Goal: Information Seeking & Learning: Learn about a topic

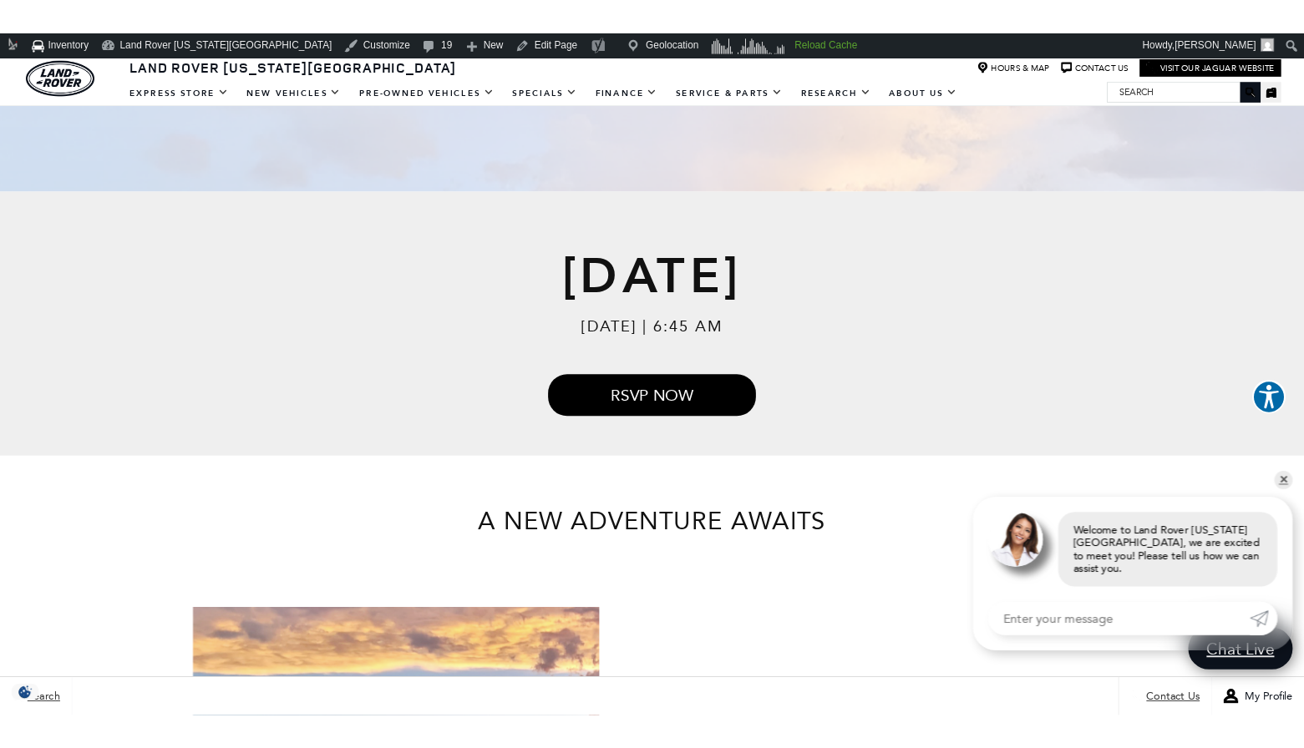
scroll to position [497, 0]
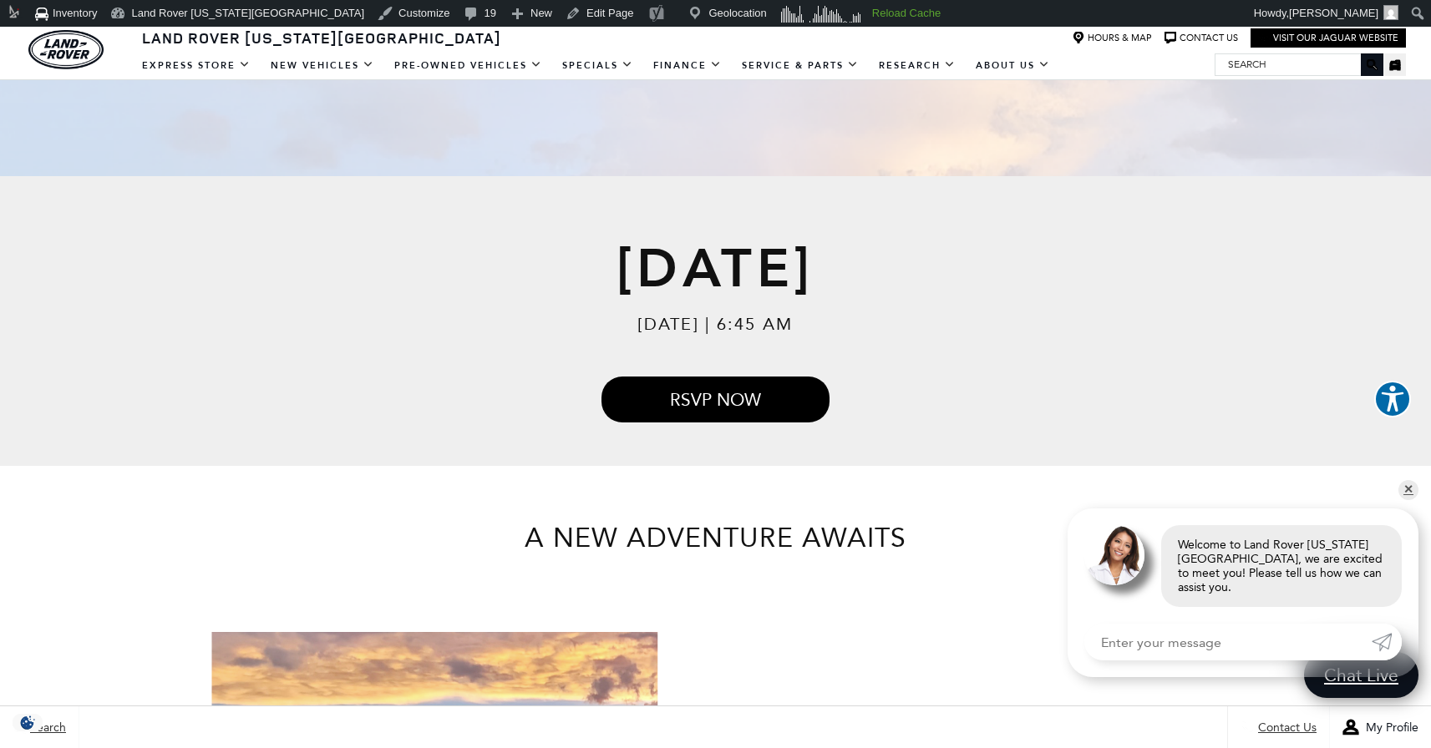
click at [1316, 261] on div "[DATE] 6:45 AM September 14th, 2025 [DATE] | 6:45 AM RSVP NOW" at bounding box center [715, 321] width 1431 height 291
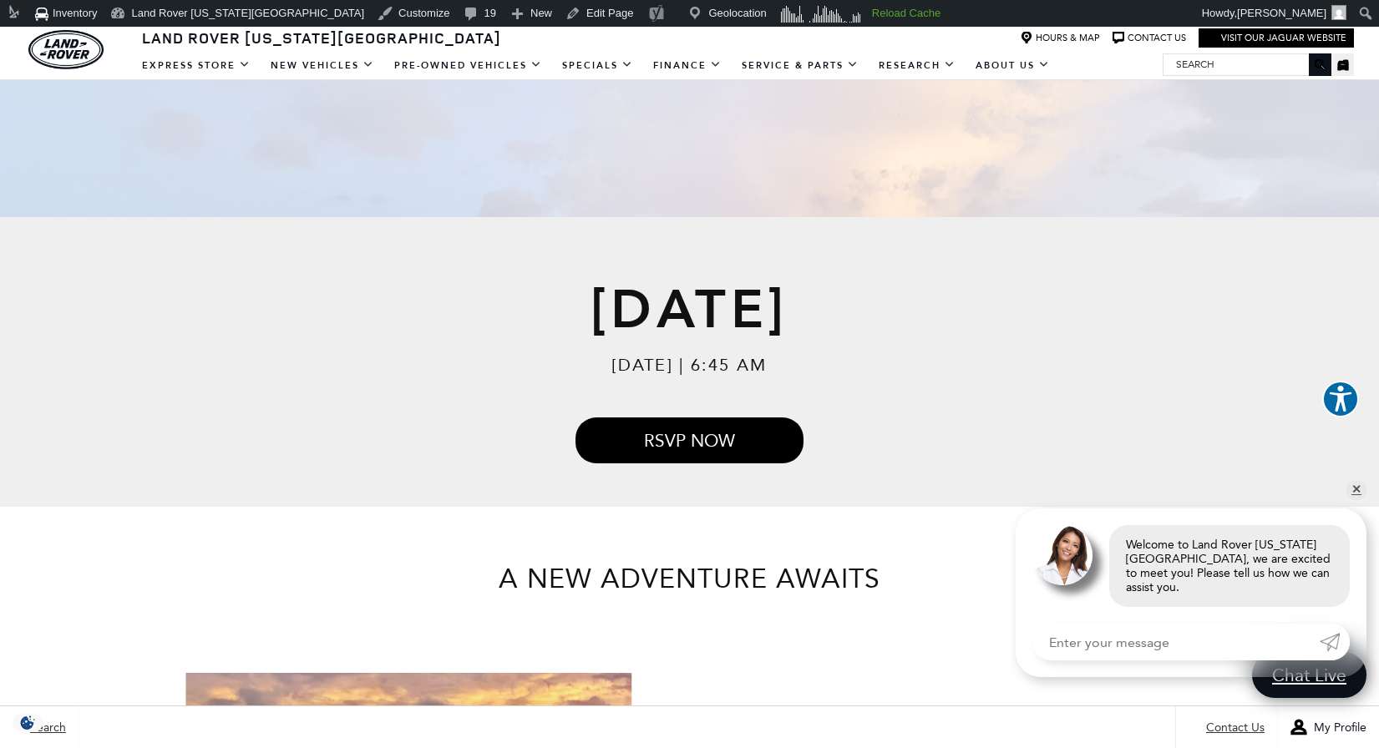
scroll to position [0, 0]
